Goal: Task Accomplishment & Management: Manage account settings

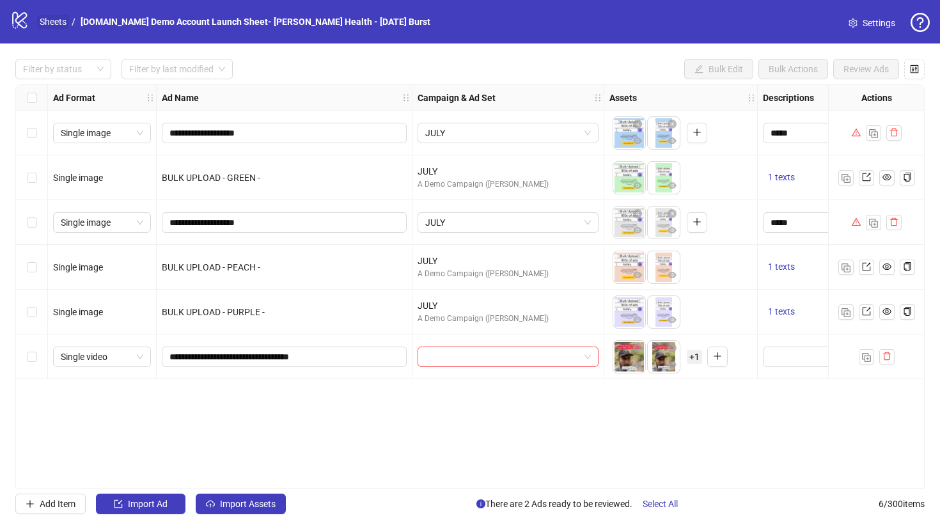
click at [48, 27] on link "Sheets" at bounding box center [53, 22] width 32 height 14
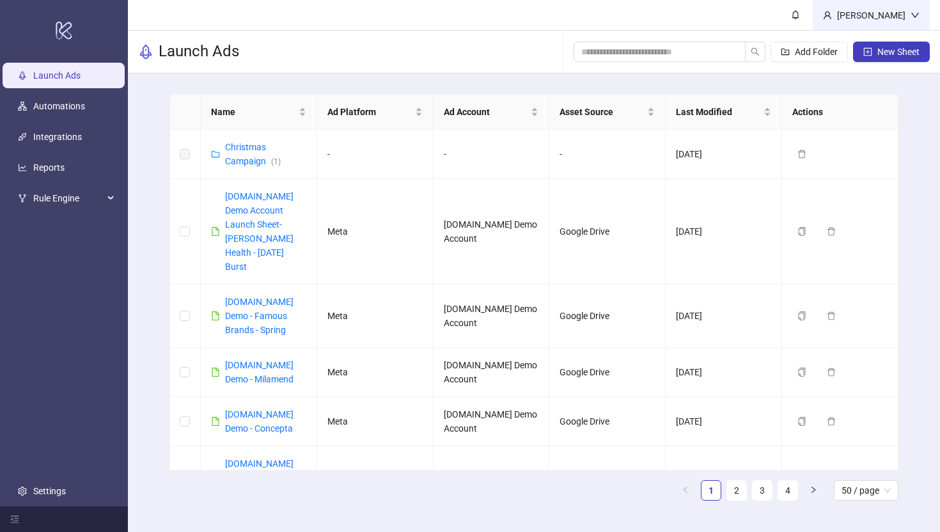
click at [876, 12] on div "Martin Demo" at bounding box center [871, 15] width 79 height 14
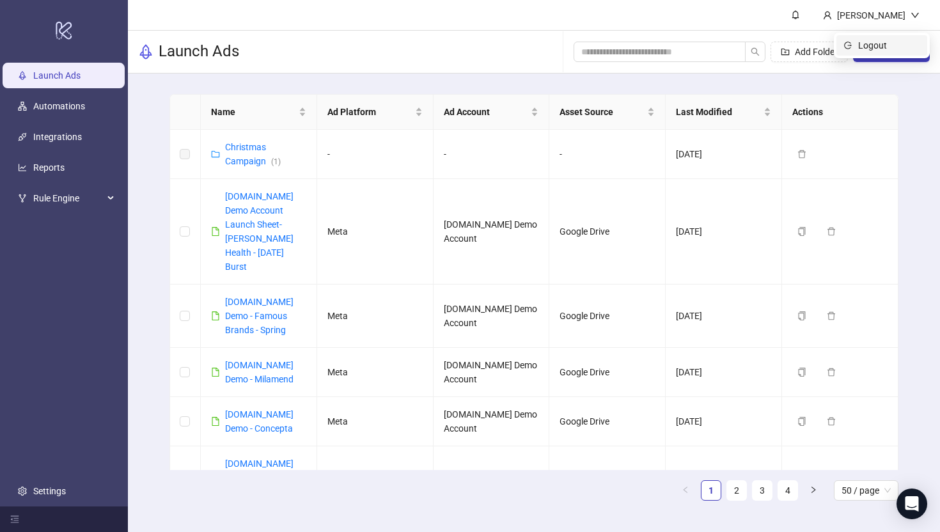
click at [872, 44] on span "Logout" at bounding box center [888, 45] width 61 height 14
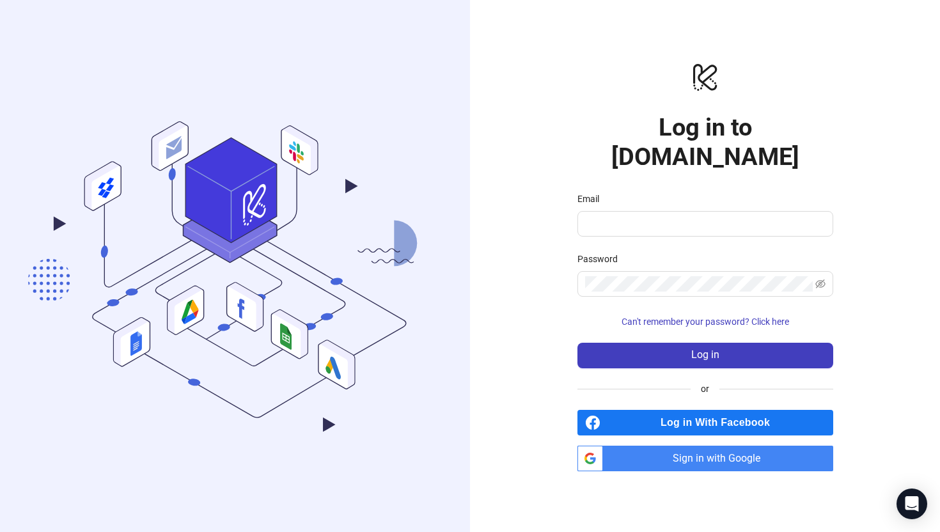
click at [686, 446] on span "Sign in with Google" at bounding box center [720, 459] width 225 height 26
click at [694, 446] on span "Sign in with Google" at bounding box center [720, 459] width 225 height 26
click at [709, 455] on span "Sign in with Google" at bounding box center [720, 459] width 225 height 26
click at [675, 446] on span "Sign in with Google" at bounding box center [720, 459] width 225 height 26
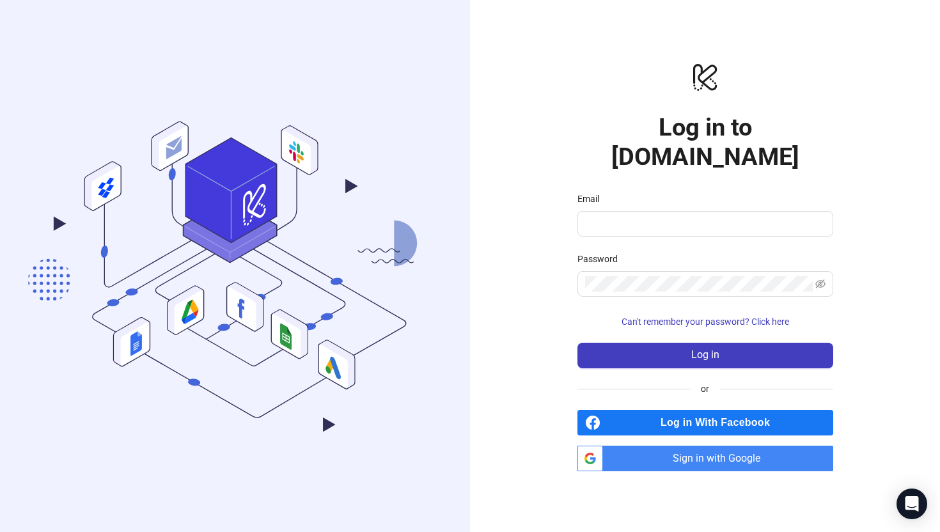
click at [688, 448] on span "Sign in with Google" at bounding box center [720, 459] width 225 height 26
click at [694, 446] on span "Sign in with Google" at bounding box center [720, 459] width 225 height 26
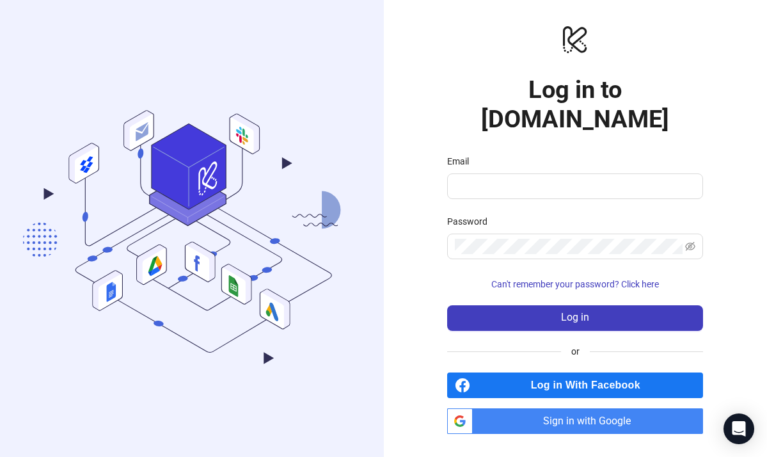
click at [583, 409] on span "Sign in with Google" at bounding box center [590, 421] width 225 height 26
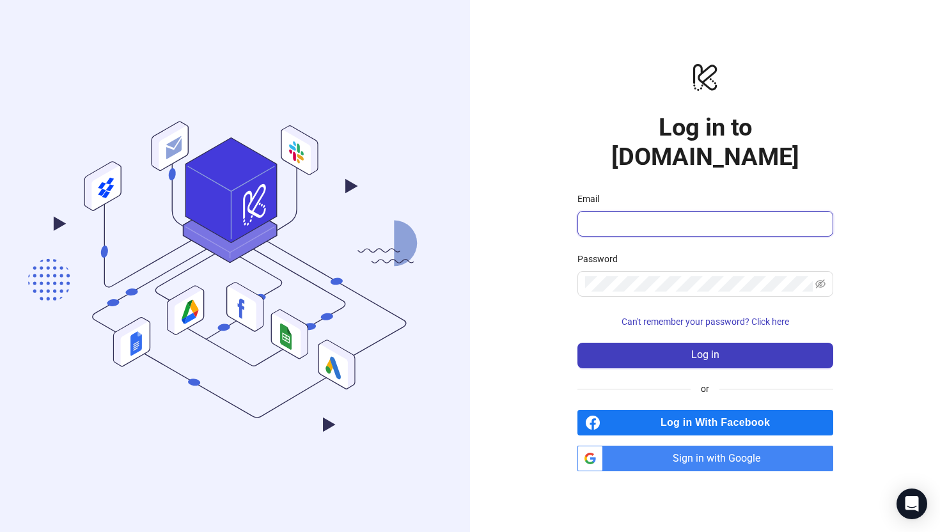
click at [639, 216] on input "Email" at bounding box center [704, 223] width 238 height 15
type input "**********"
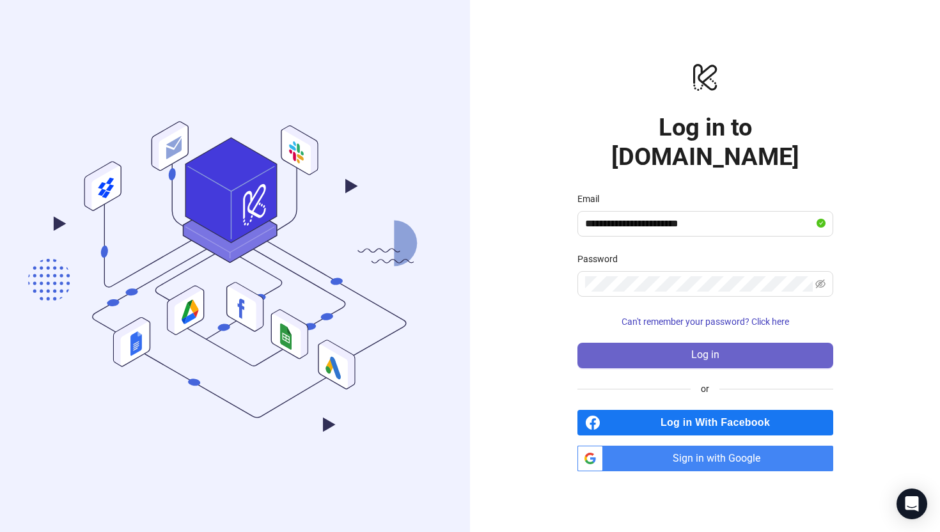
click at [641, 343] on button "Log in" at bounding box center [705, 356] width 256 height 26
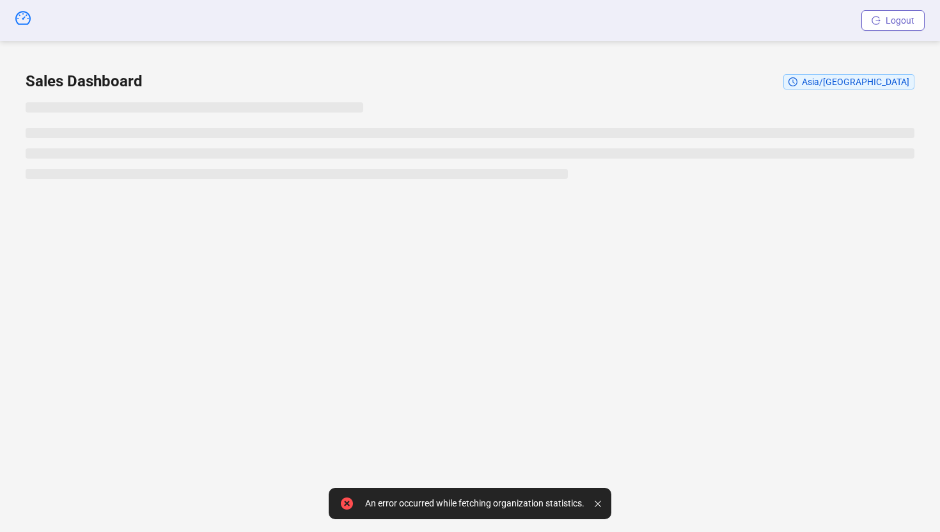
click at [913, 22] on span "Logout" at bounding box center [900, 20] width 29 height 10
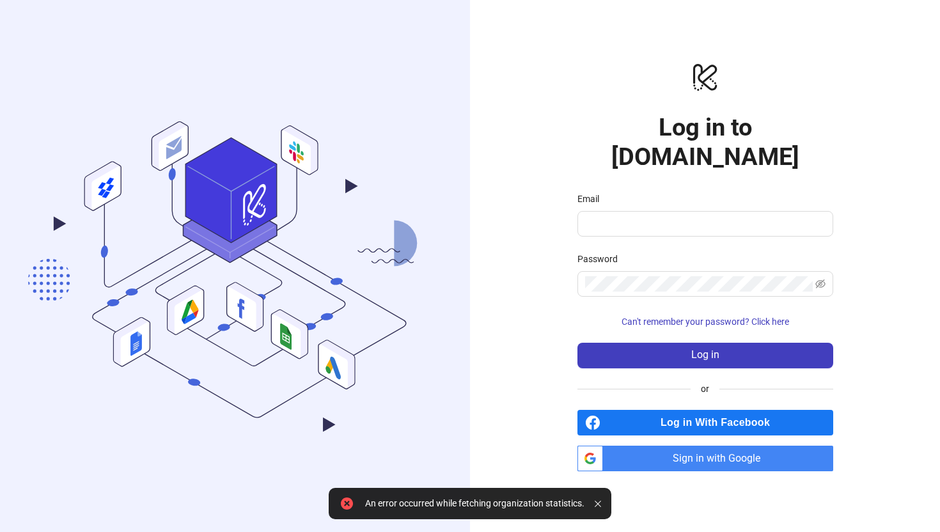
click at [665, 450] on span "Sign in with Google" at bounding box center [720, 459] width 225 height 26
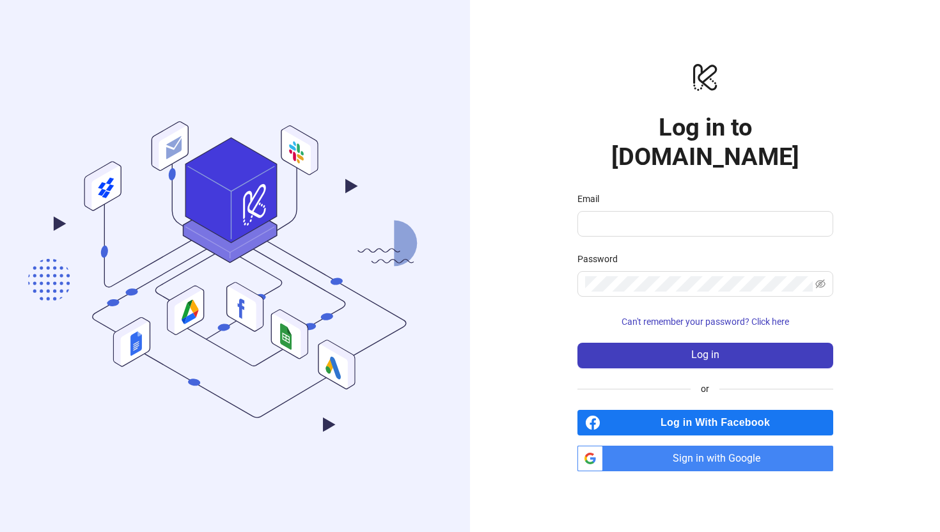
click at [677, 447] on span "Sign in with Google" at bounding box center [720, 459] width 225 height 26
click at [645, 449] on span "Sign in with Google" at bounding box center [720, 459] width 225 height 26
click at [687, 446] on span "Sign in with Google" at bounding box center [720, 459] width 225 height 26
click at [673, 449] on span "Sign in with Google" at bounding box center [720, 459] width 225 height 26
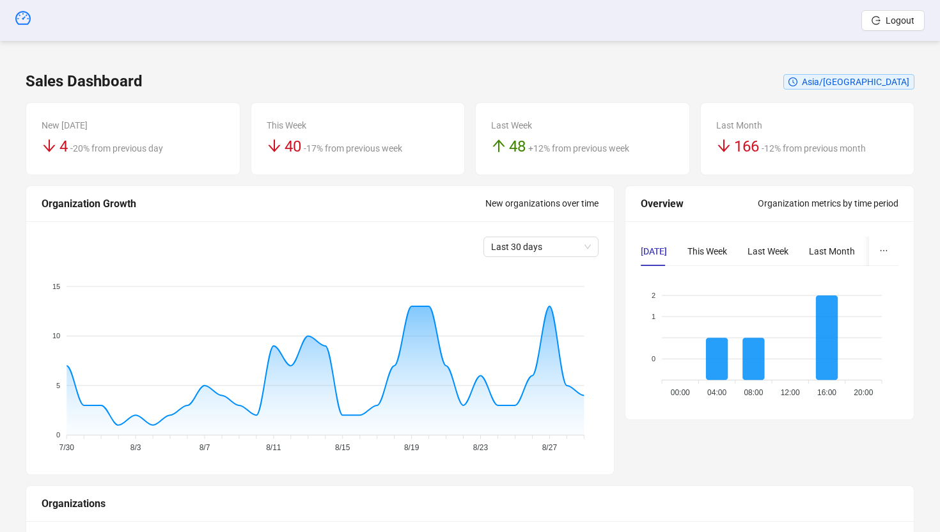
scroll to position [216, 0]
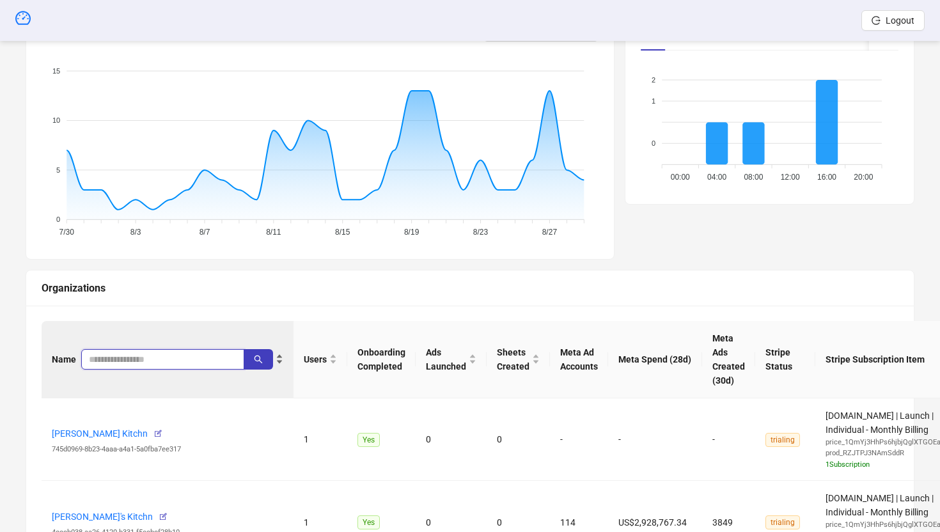
click at [140, 356] on input "search" at bounding box center [157, 359] width 137 height 14
paste input "**********"
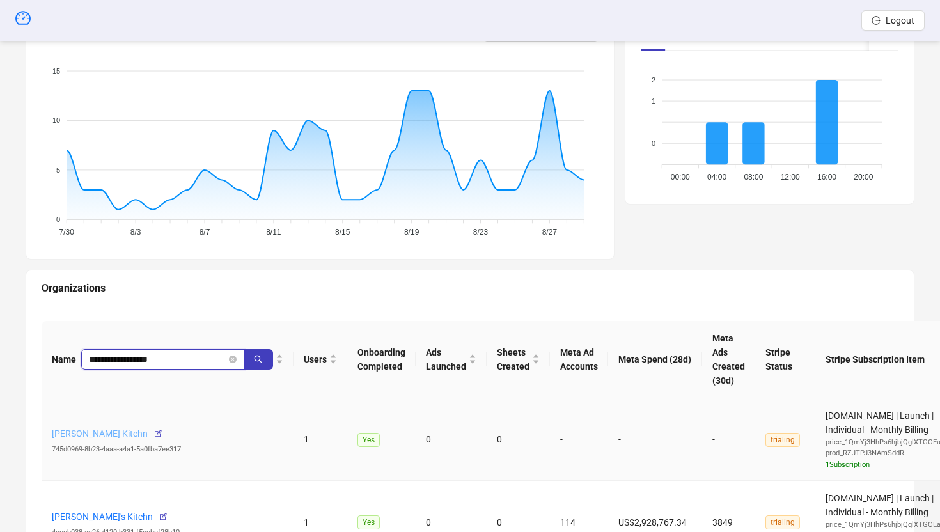
type input "**********"
click at [91, 435] on link "[PERSON_NAME] Kitchn" at bounding box center [100, 433] width 96 height 10
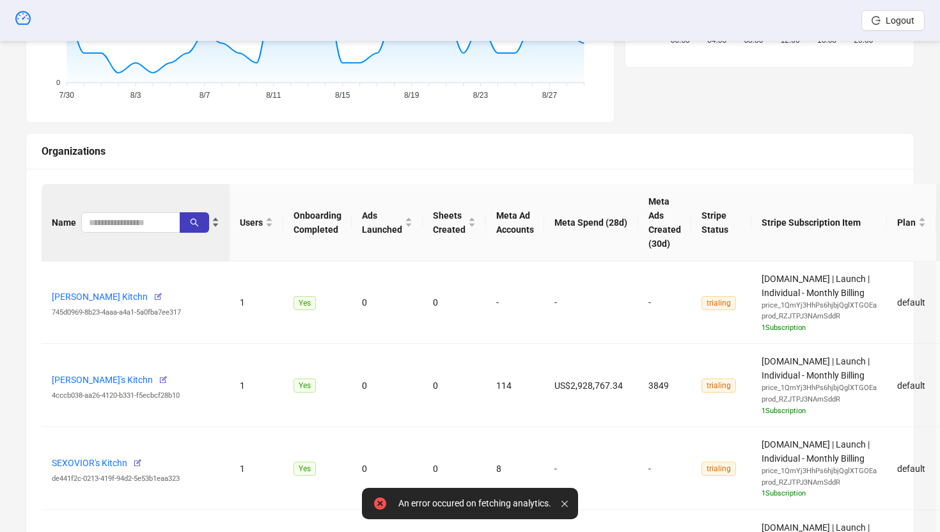
scroll to position [389, 0]
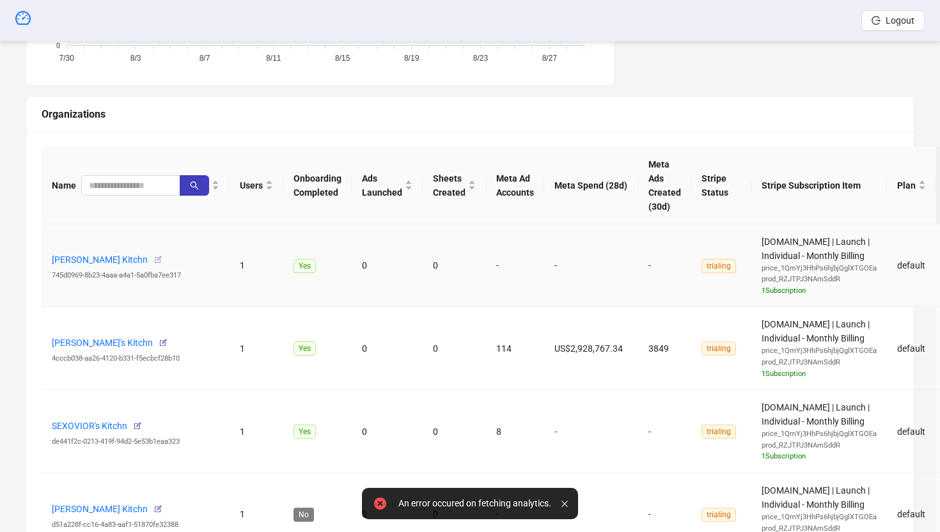
click at [162, 262] on icon "button" at bounding box center [157, 259] width 9 height 9
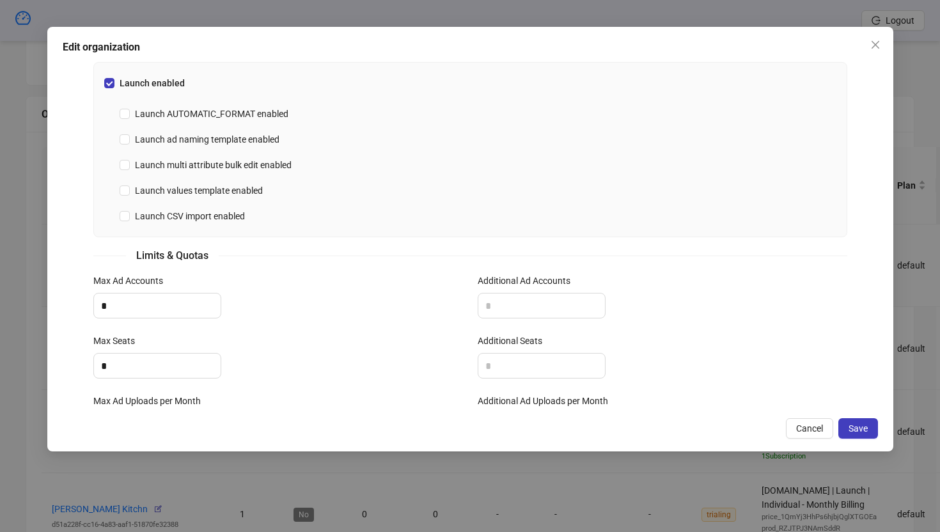
scroll to position [419, 0]
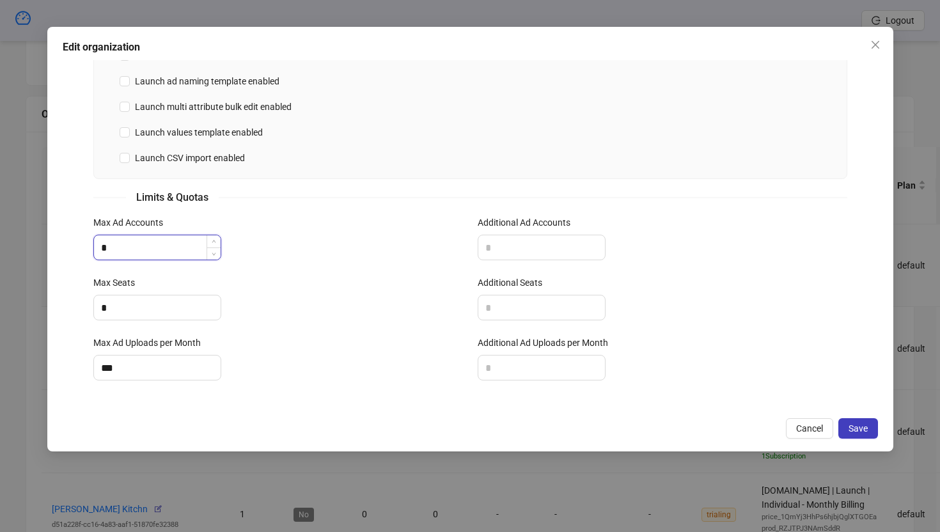
click at [120, 246] on input "*" at bounding box center [157, 247] width 127 height 24
type input "**"
click at [116, 314] on input "*" at bounding box center [157, 307] width 127 height 24
type input "**"
click at [113, 373] on input "***" at bounding box center [157, 368] width 127 height 24
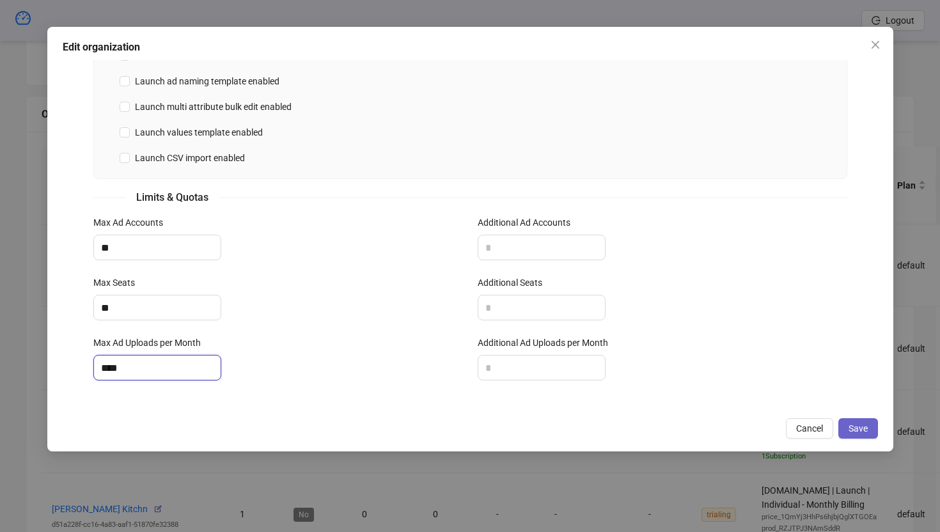
type input "****"
click at [766, 426] on span "Save" at bounding box center [858, 428] width 19 height 10
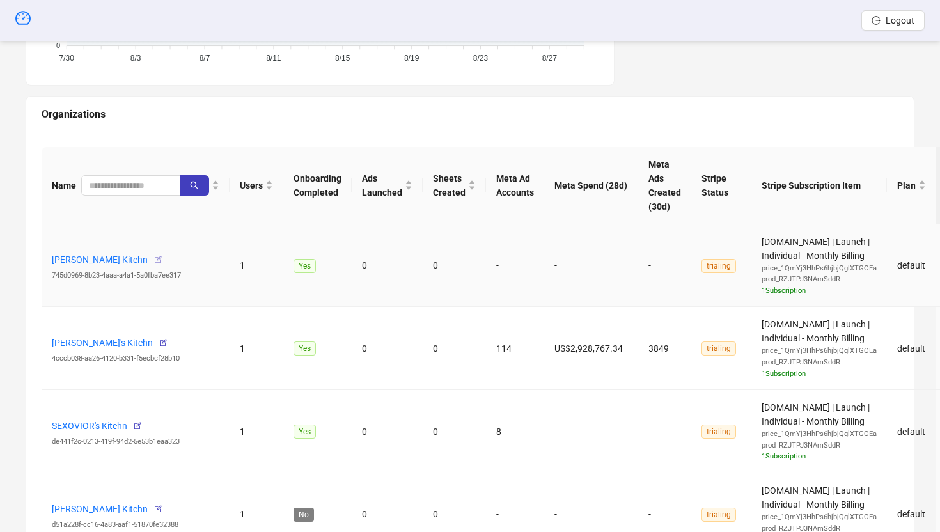
click at [162, 260] on icon "button" at bounding box center [157, 259] width 9 height 9
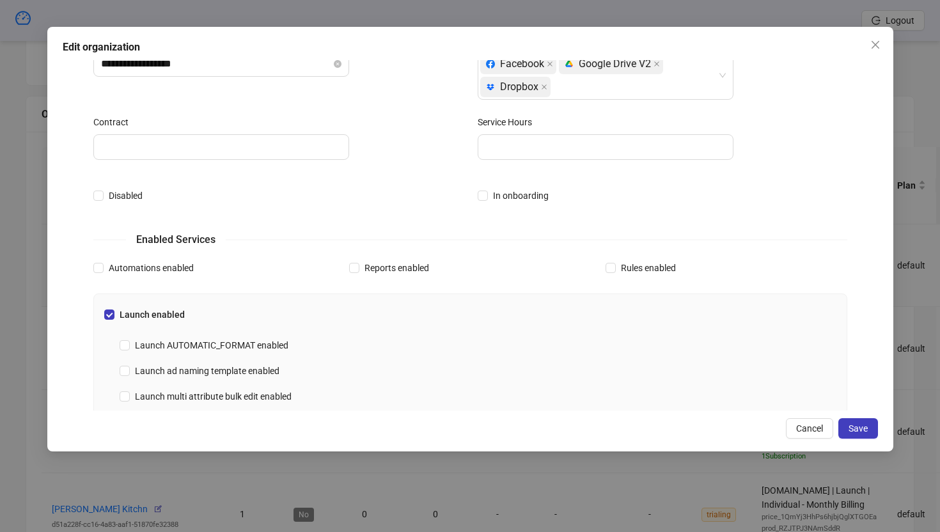
scroll to position [0, 0]
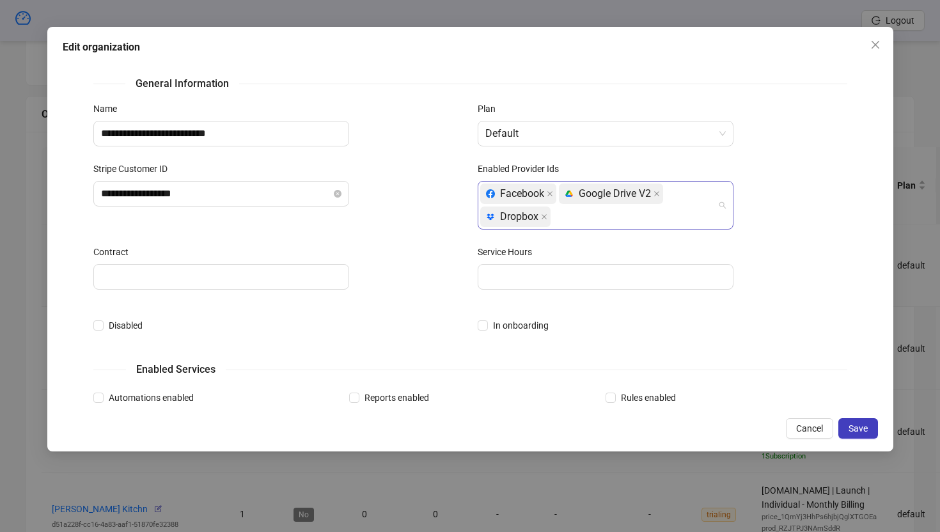
click at [600, 213] on div "Facebook platform/google_drive Google Drive V2 platform/dropbox Dropbox" at bounding box center [598, 205] width 237 height 46
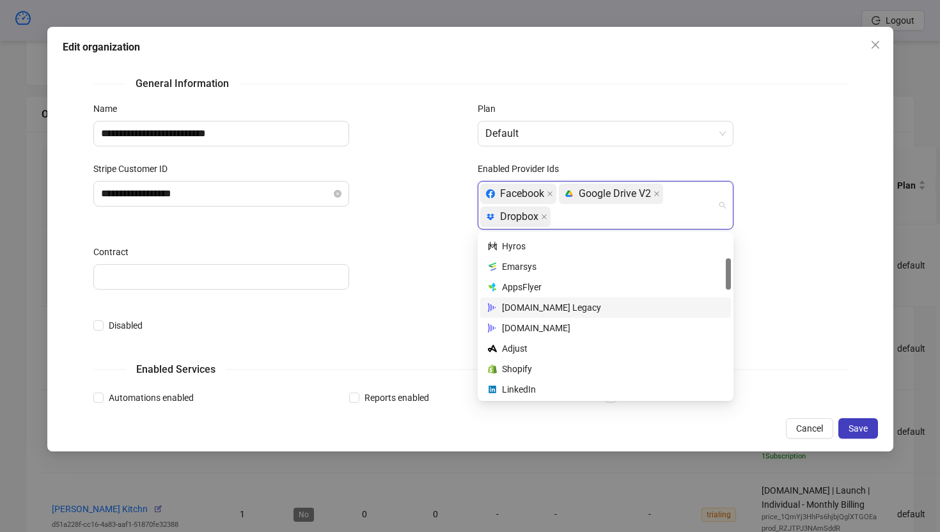
scroll to position [118, 0]
click at [445, 313] on form "**********" at bounding box center [470, 445] width 754 height 740
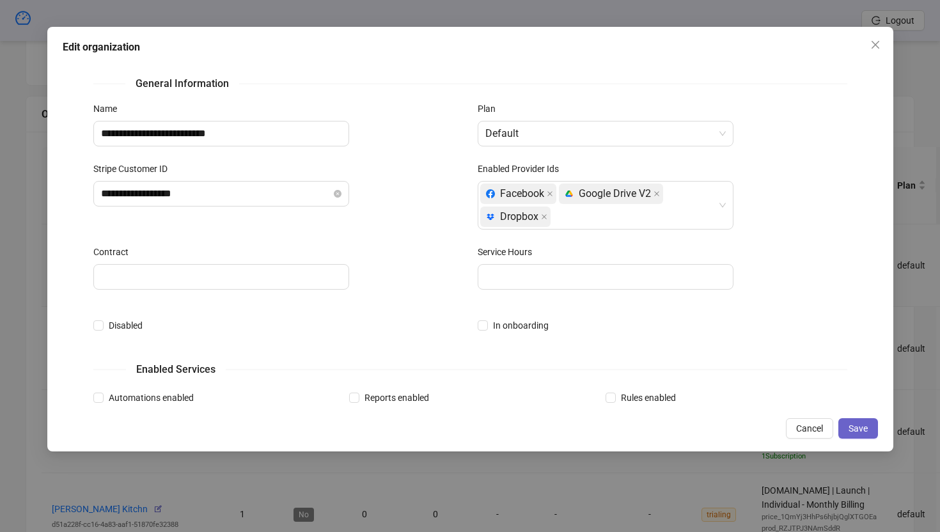
click at [766, 430] on span "Save" at bounding box center [858, 428] width 19 height 10
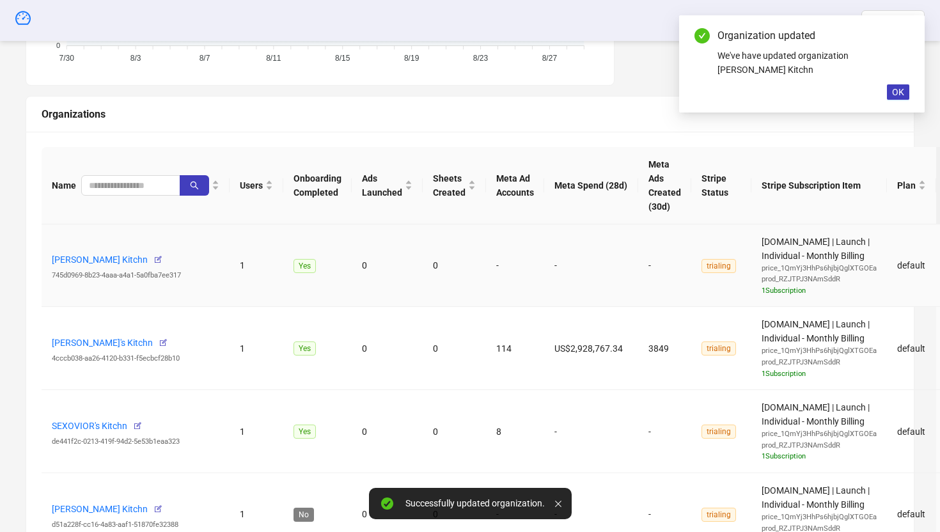
scroll to position [389, 0]
